Goal: Check status

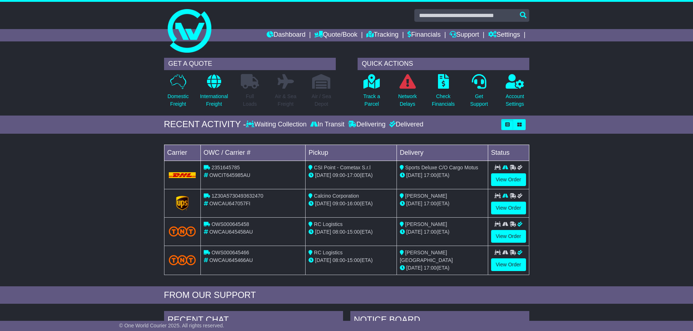
click at [515, 172] on td "View Order" at bounding box center [508, 175] width 41 height 28
click at [515, 179] on link "View Order" at bounding box center [508, 179] width 35 height 13
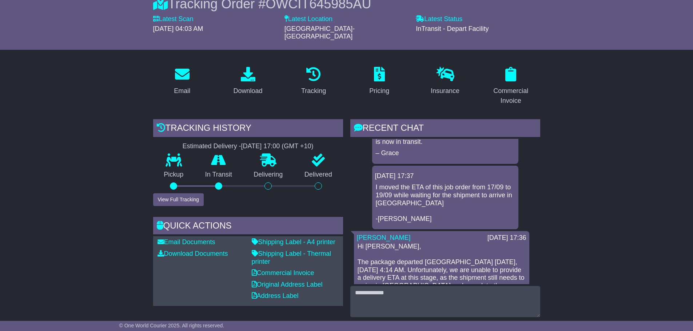
scroll to position [182, 0]
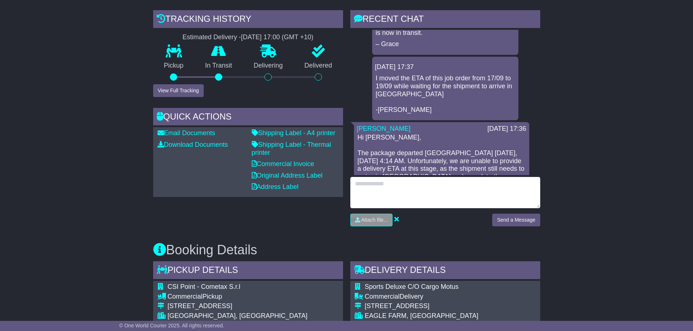
click at [445, 182] on textarea at bounding box center [445, 192] width 190 height 31
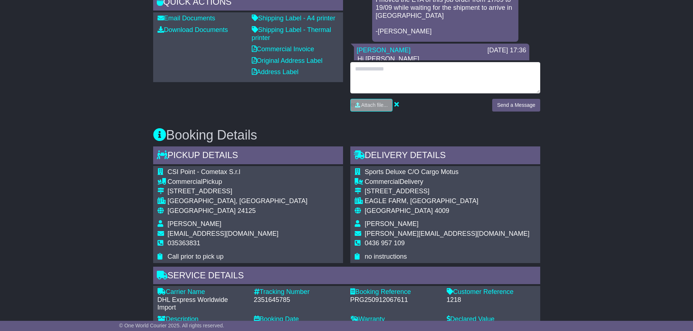
scroll to position [364, 0]
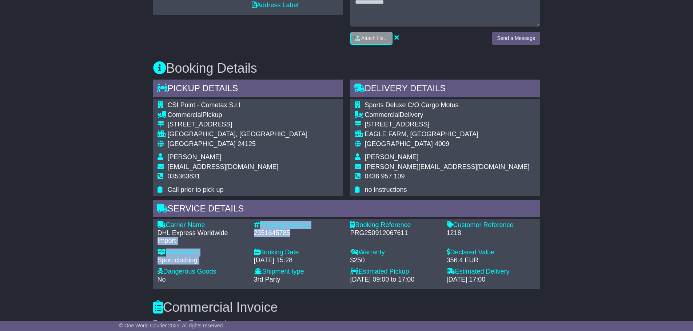
drag, startPoint x: 288, startPoint y: 225, endPoint x: 231, endPoint y: 225, distance: 57.8
click at [231, 225] on div "Carrier Name - DHL Express Worldwide Import Description - Sport clothing Tracki…" at bounding box center [347, 254] width 386 height 66
click at [266, 229] on div "2351645785" at bounding box center [298, 233] width 89 height 8
click at [256, 229] on div "2351645785" at bounding box center [298, 233] width 89 height 8
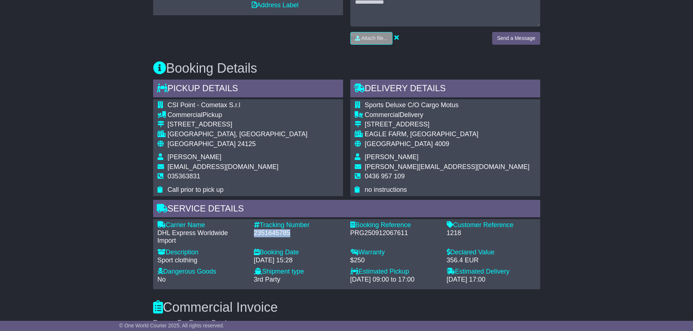
copy div "2351645785"
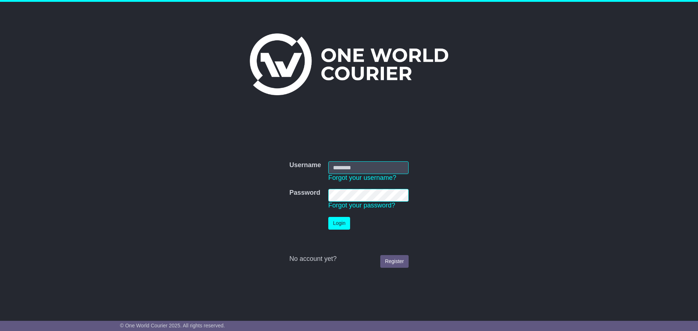
type input "**********"
drag, startPoint x: 351, startPoint y: 214, endPoint x: 340, endPoint y: 227, distance: 16.3
click at [350, 216] on td "Login" at bounding box center [369, 223] width 88 height 20
click at [340, 227] on button "Login" at bounding box center [339, 223] width 22 height 13
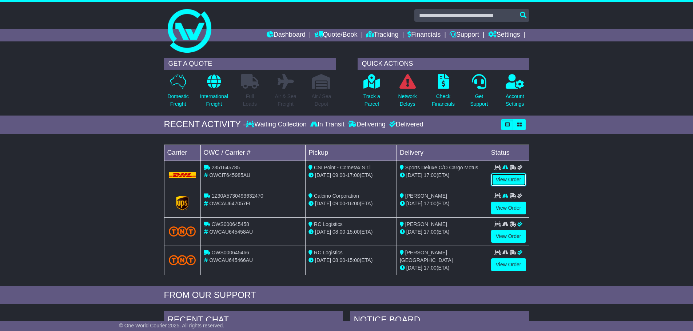
click at [510, 180] on link "View Order" at bounding box center [508, 179] width 35 height 13
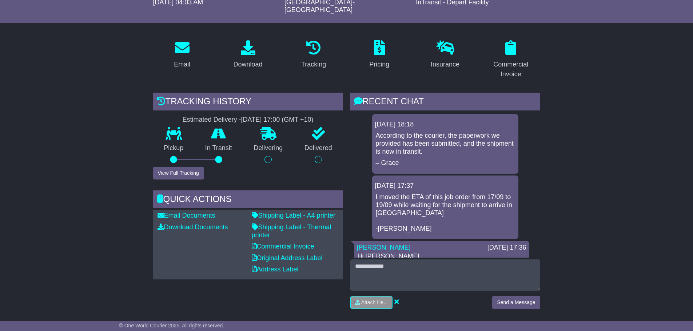
scroll to position [109, 0]
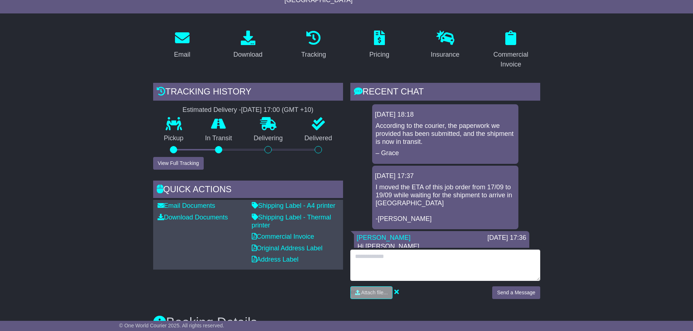
click at [490, 250] on textarea at bounding box center [445, 265] width 190 height 31
type textarea "****"
